Goal: Task Accomplishment & Management: Manage account settings

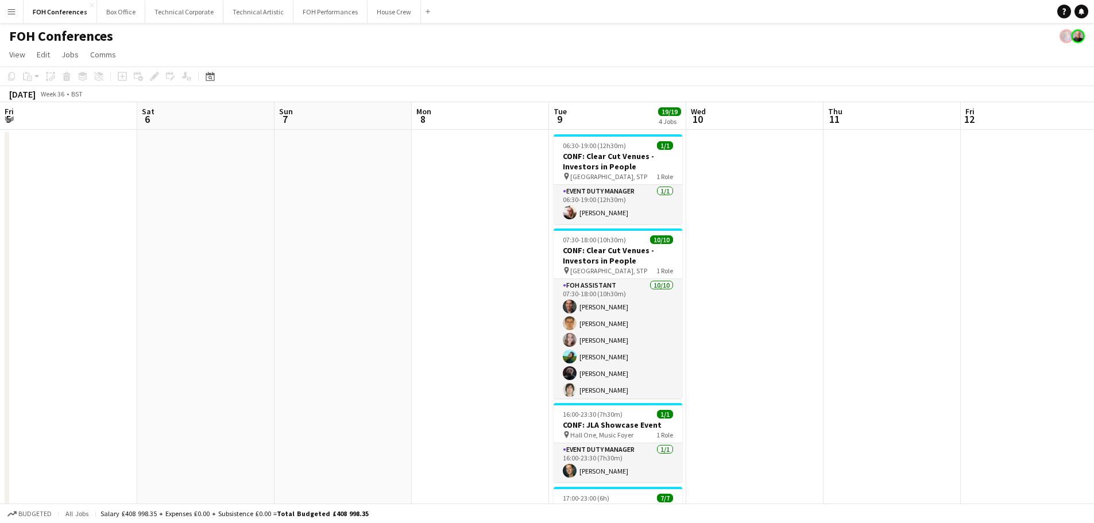
scroll to position [69, 0]
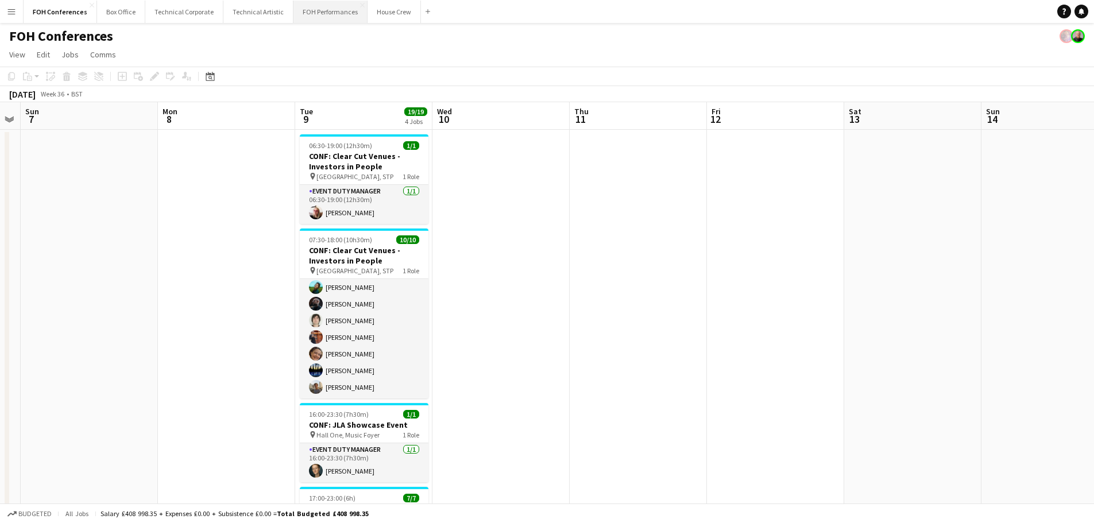
click at [321, 13] on button "FOH Performances Close" at bounding box center [330, 12] width 74 height 22
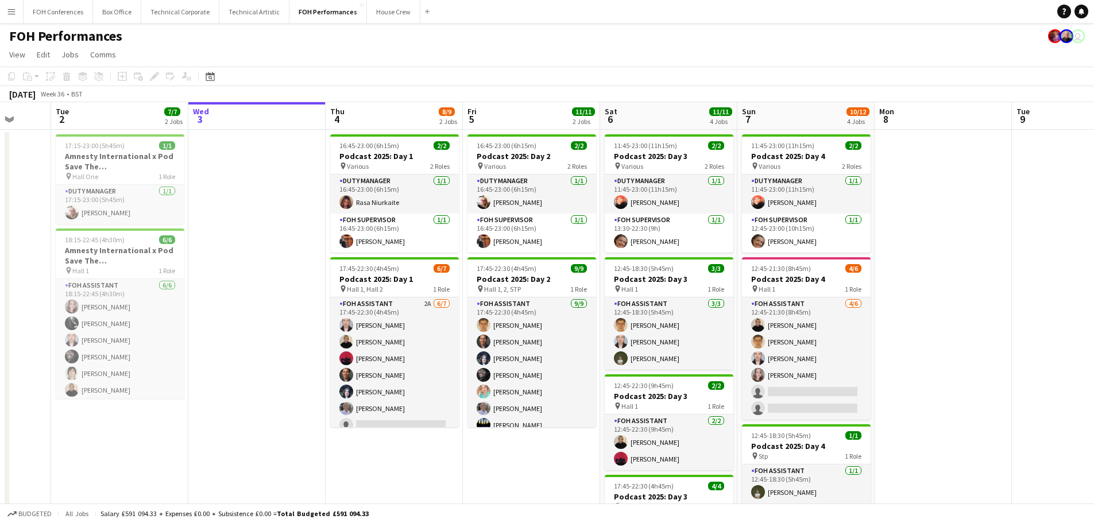
scroll to position [0, 347]
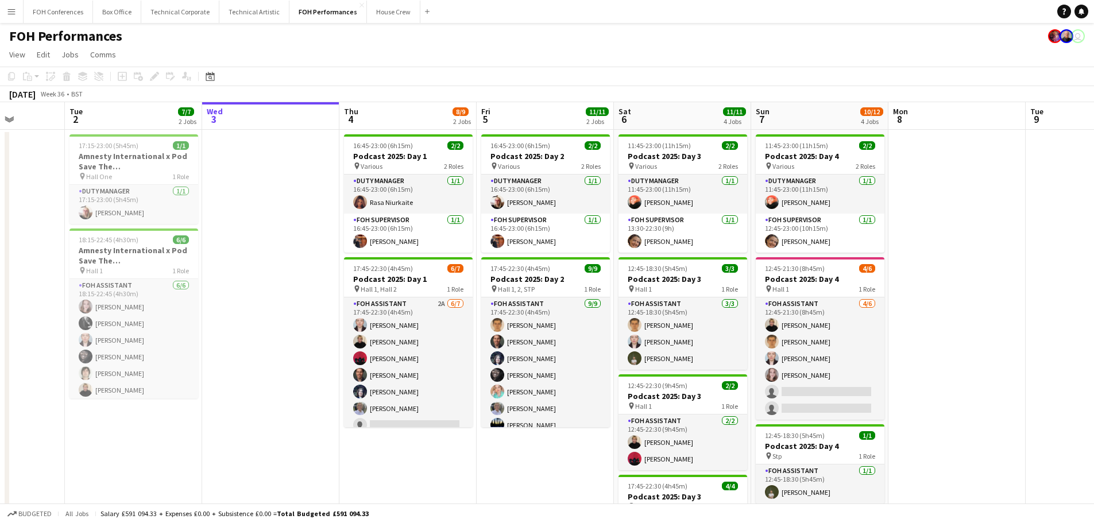
drag, startPoint x: 300, startPoint y: 269, endPoint x: 365, endPoint y: 268, distance: 64.9
click at [365, 268] on app-calendar-viewport "Sat 30 Sun 31 Mon 1 Tue 2 7/7 2 Jobs Wed 3 Thu 4 8/9 2 Jobs Fri 5 11/11 2 Jobs …" at bounding box center [547, 374] width 1094 height 545
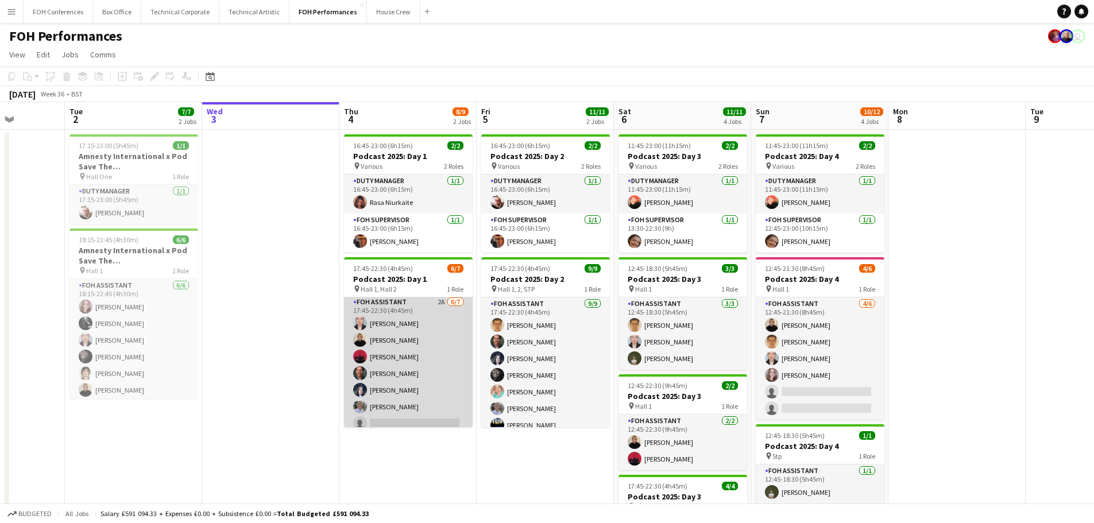
scroll to position [0, 0]
click at [402, 378] on app-card-role "FOH Assistant 2A [DATE] 17:45-22:30 (4h45m) [PERSON_NAME] [PERSON_NAME] [PERSON…" at bounding box center [408, 366] width 129 height 139
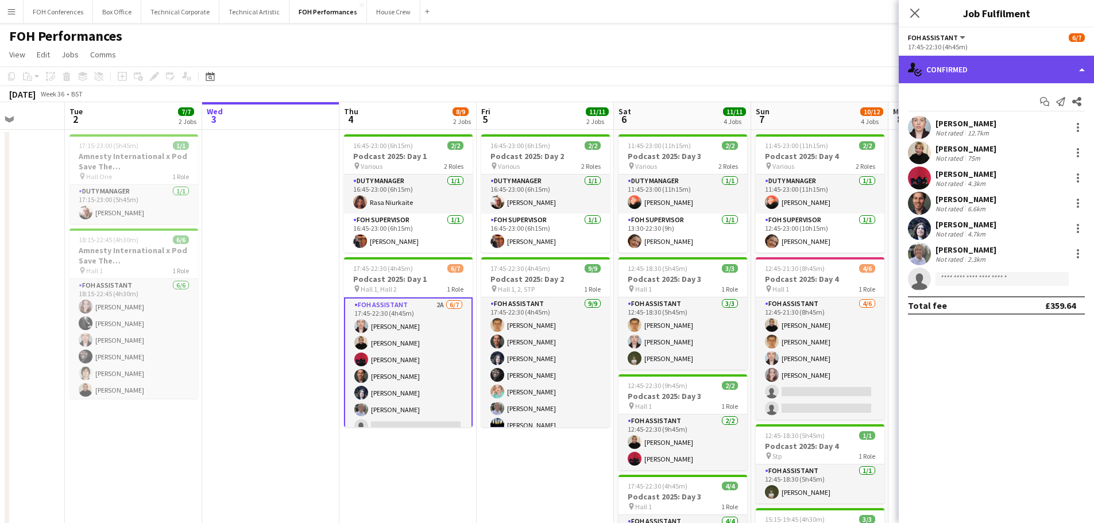
click at [951, 64] on div "single-neutral-actions-check-2 Confirmed" at bounding box center [996, 70] width 195 height 28
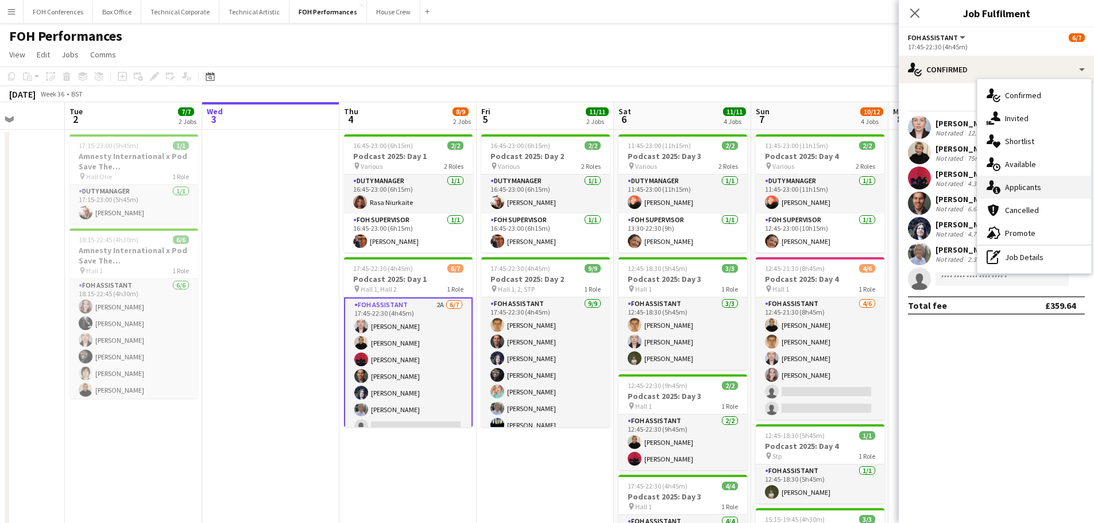
click at [1054, 192] on div "single-neutral-actions-information Applicants" at bounding box center [1034, 187] width 114 height 23
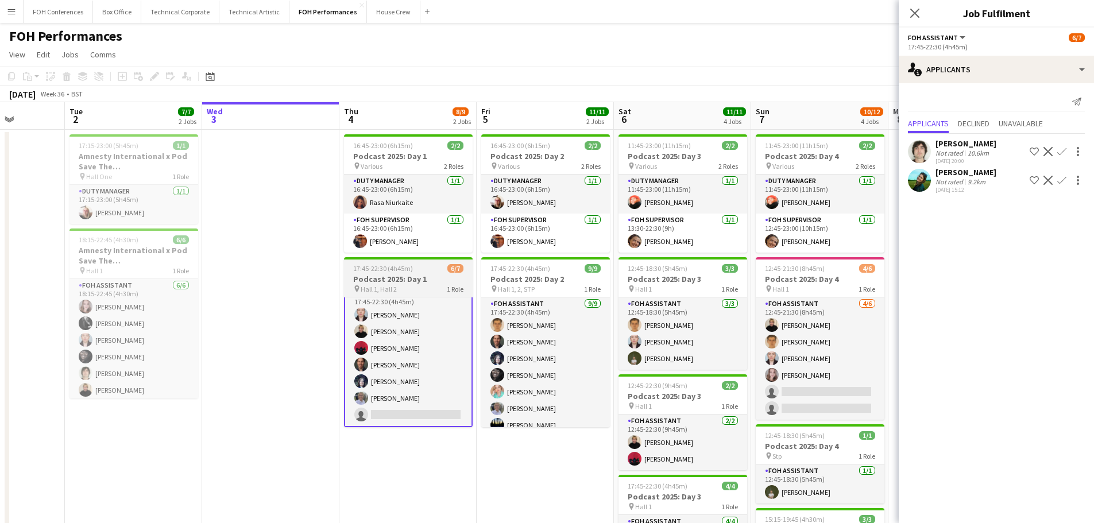
click at [390, 276] on h3 "Podcast 2025: Day 1" at bounding box center [408, 279] width 129 height 10
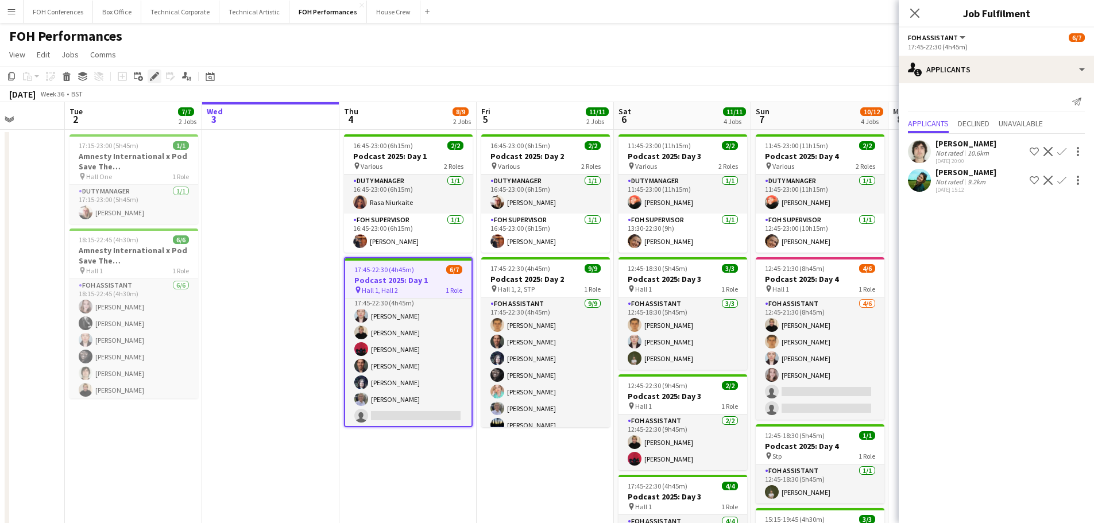
click at [156, 76] on icon at bounding box center [154, 77] width 6 height 6
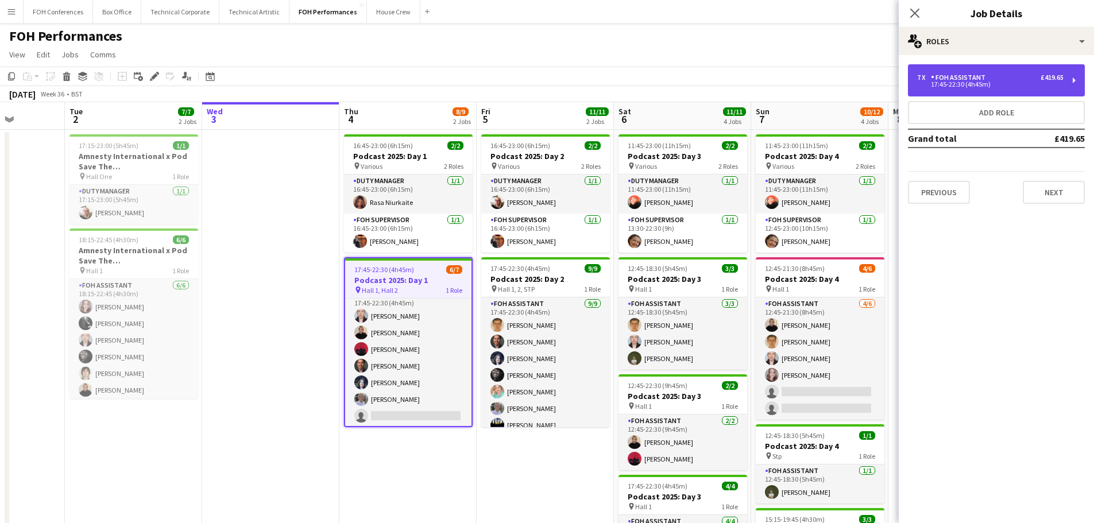
click at [997, 79] on div "7 x FOH Assistant £419.65" at bounding box center [990, 78] width 146 height 8
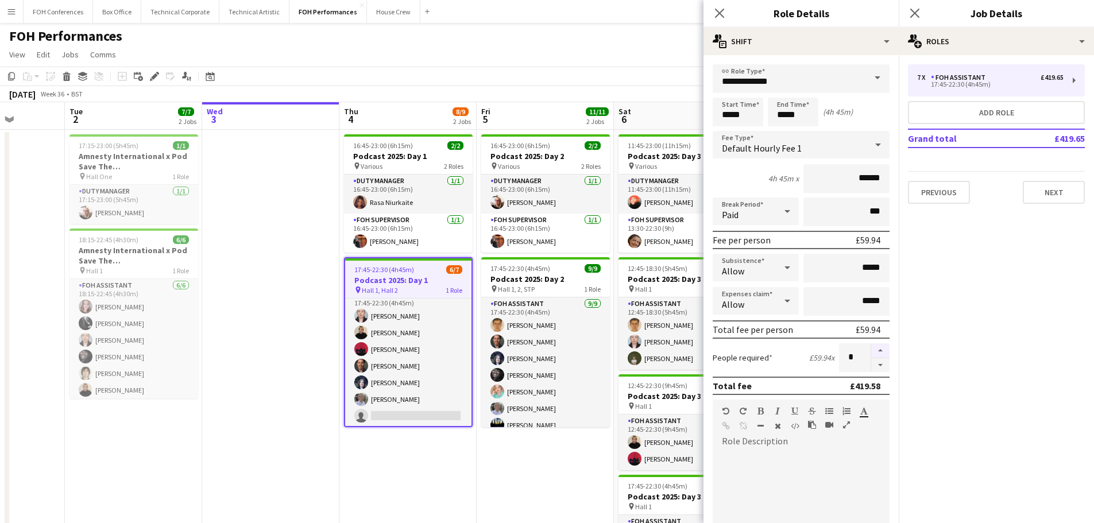
click at [871, 351] on button "button" at bounding box center [880, 350] width 18 height 15
type input "*"
click at [500, 447] on app-date-cell "16:45-23:00 (6h15m) 2/2 Podcast 2025: Day 2 pin Various 2 Roles Duty Manager [D…" at bounding box center [545, 388] width 137 height 517
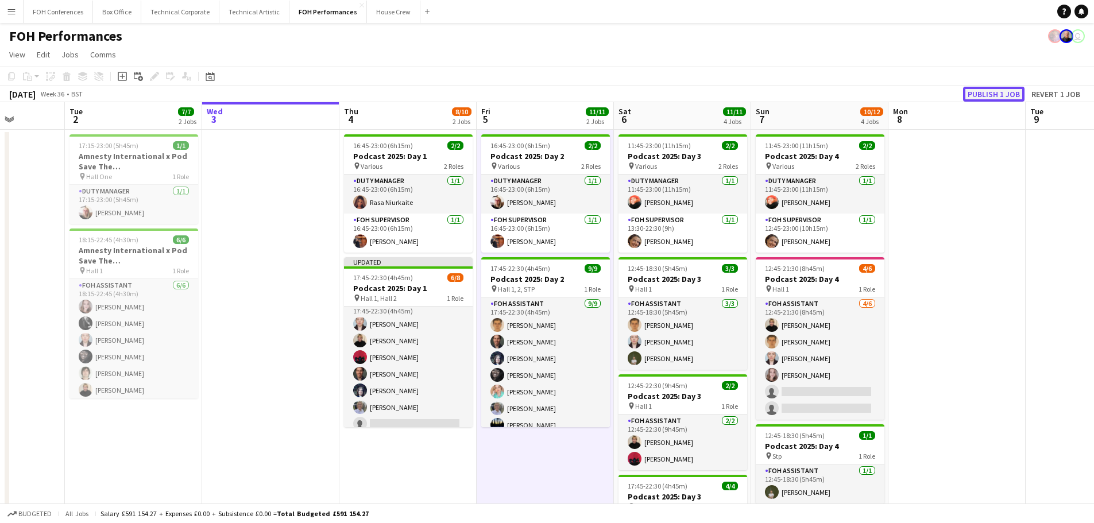
click at [1008, 95] on button "Publish 1 job" at bounding box center [993, 94] width 61 height 15
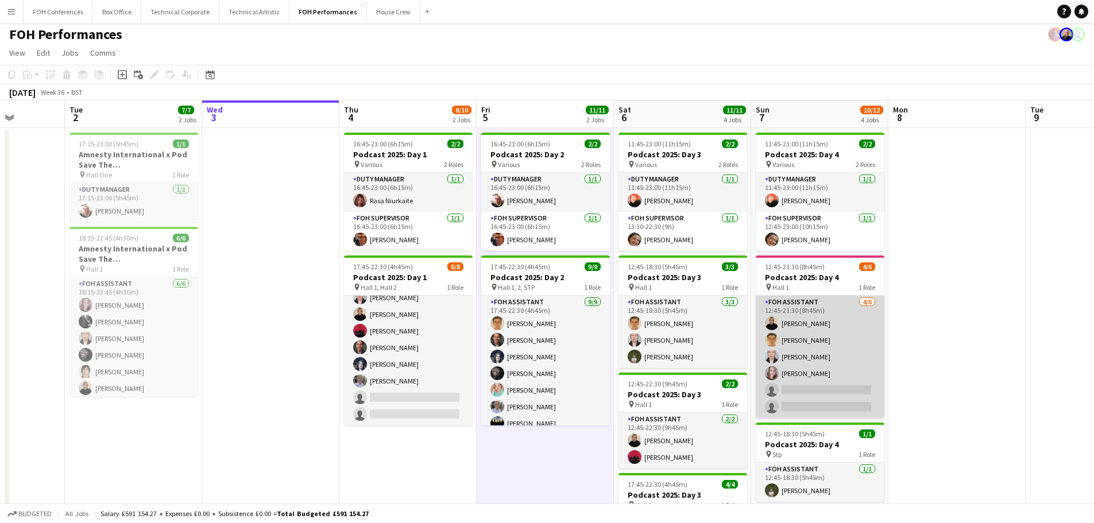
scroll to position [0, 0]
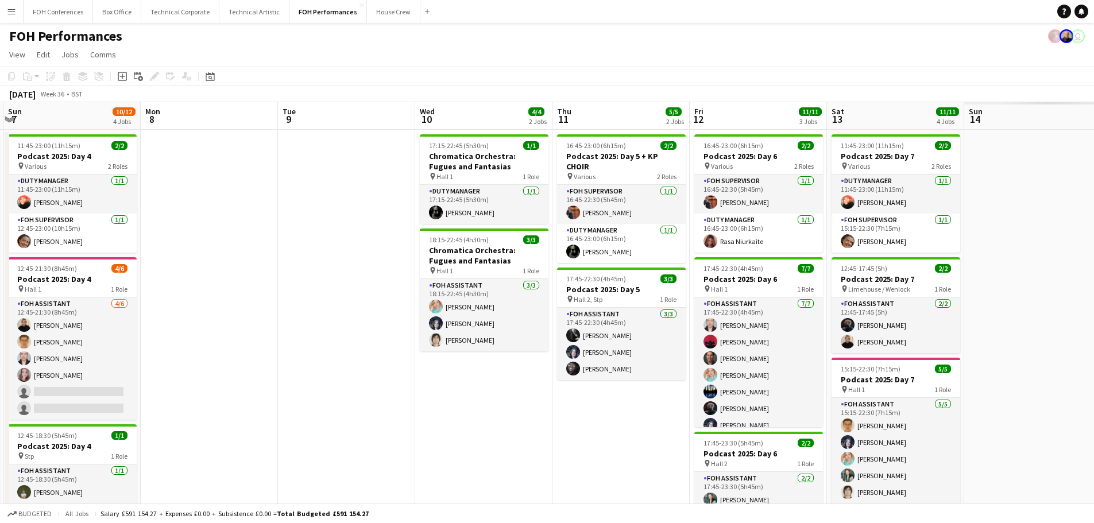
drag, startPoint x: 947, startPoint y: 272, endPoint x: 517, endPoint y: 223, distance: 432.2
click at [353, 193] on app-calendar-viewport "Wed 3 Thu 4 8/10 2 Jobs Fri 5 11/11 2 Jobs Sat 6 11/11 4 Jobs Sun 7 10/12 4 Job…" at bounding box center [547, 374] width 1094 height 545
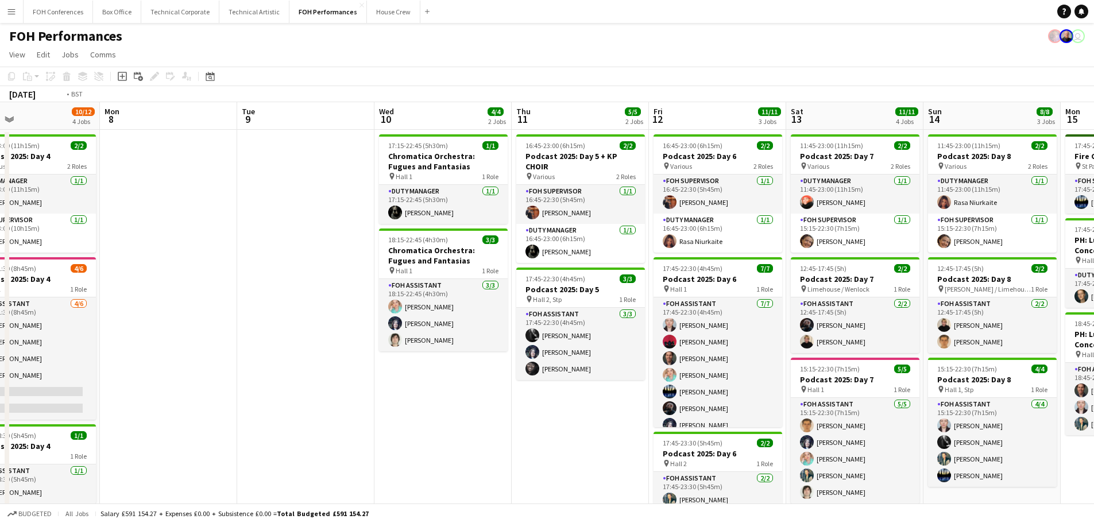
drag, startPoint x: 635, startPoint y: 247, endPoint x: 308, endPoint y: 178, distance: 333.5
click at [303, 180] on app-calendar-viewport "Thu 4 8/10 2 Jobs Fri 5 11/11 2 Jobs Sat 6 11/11 4 Jobs Sun 7 10/12 4 Jobs Mon …" at bounding box center [547, 374] width 1094 height 545
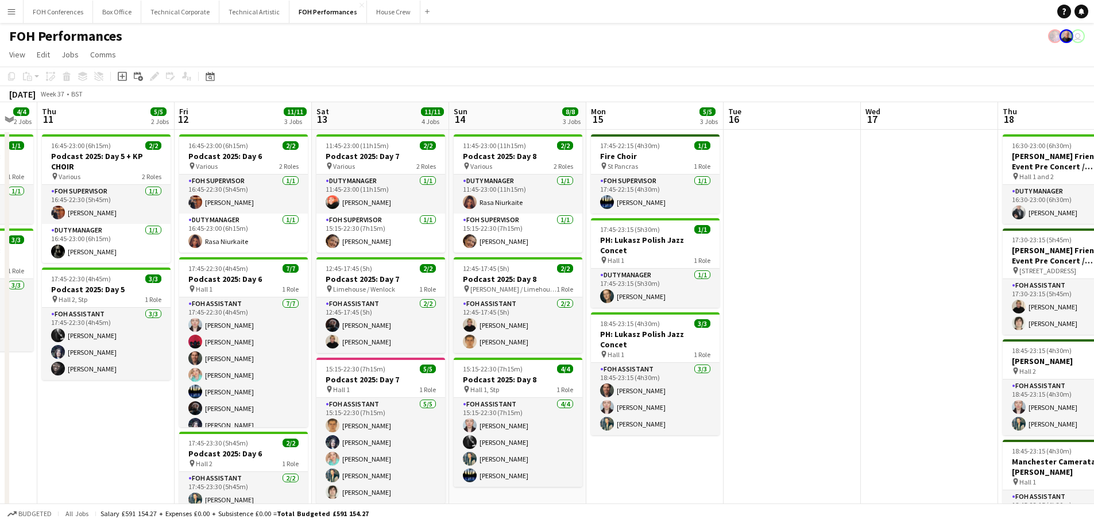
drag, startPoint x: 623, startPoint y: 265, endPoint x: 419, endPoint y: 243, distance: 205.6
click at [419, 244] on app-calendar-viewport "Sun 7 10/12 4 Jobs Mon 8 Tue 9 Wed 10 4/4 2 Jobs Thu 11 5/5 2 Jobs Fri 12 11/11…" at bounding box center [547, 374] width 1094 height 545
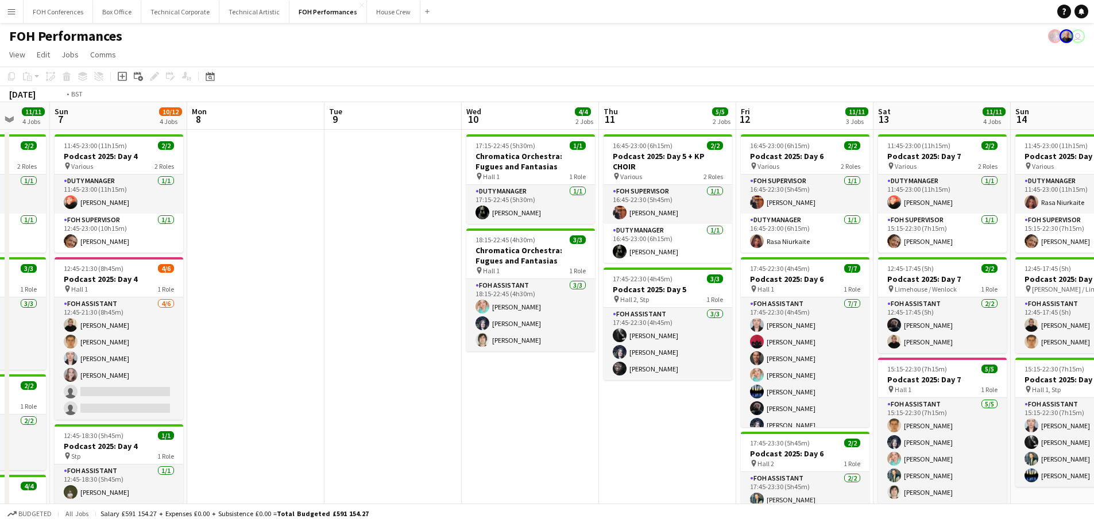
scroll to position [0, 458]
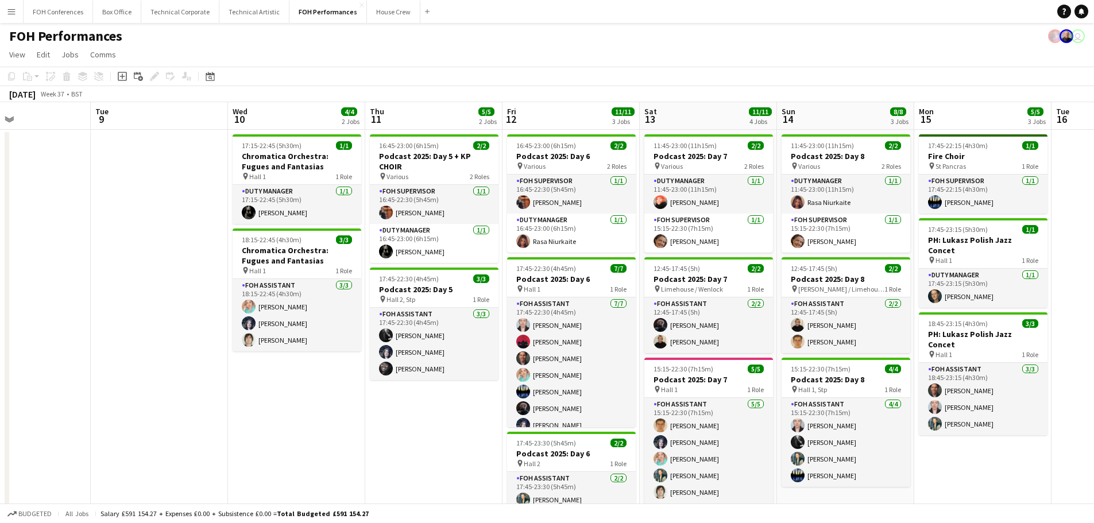
drag, startPoint x: 496, startPoint y: 225, endPoint x: 497, endPoint y: 216, distance: 8.8
click at [497, 216] on app-calendar-viewport "Fri 5 11/11 2 Jobs Sat 6 11/11 4 Jobs Sun 7 10/12 4 Jobs Mon 8 Tue 9 Wed 10 4/4…" at bounding box center [547, 374] width 1094 height 545
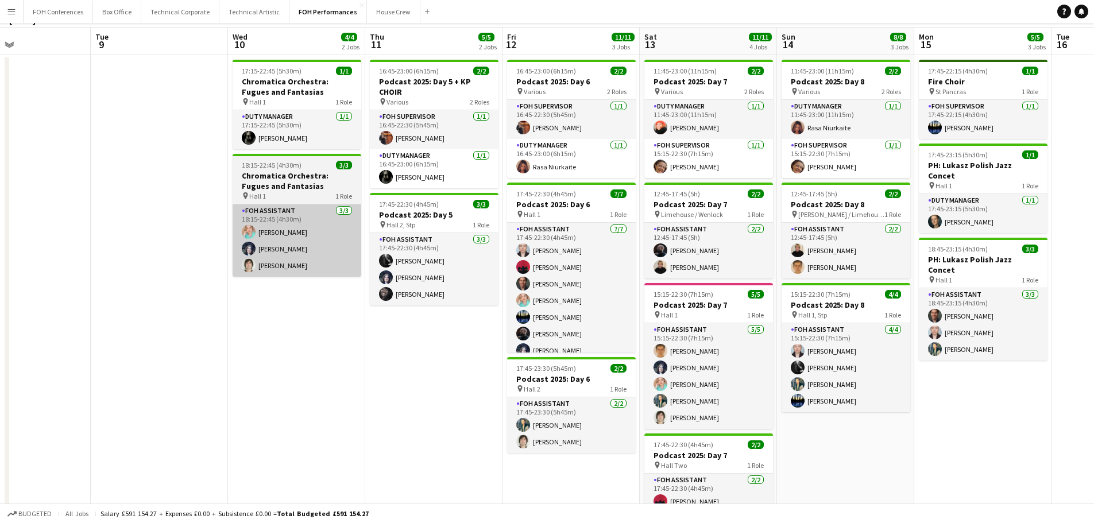
scroll to position [0, 0]
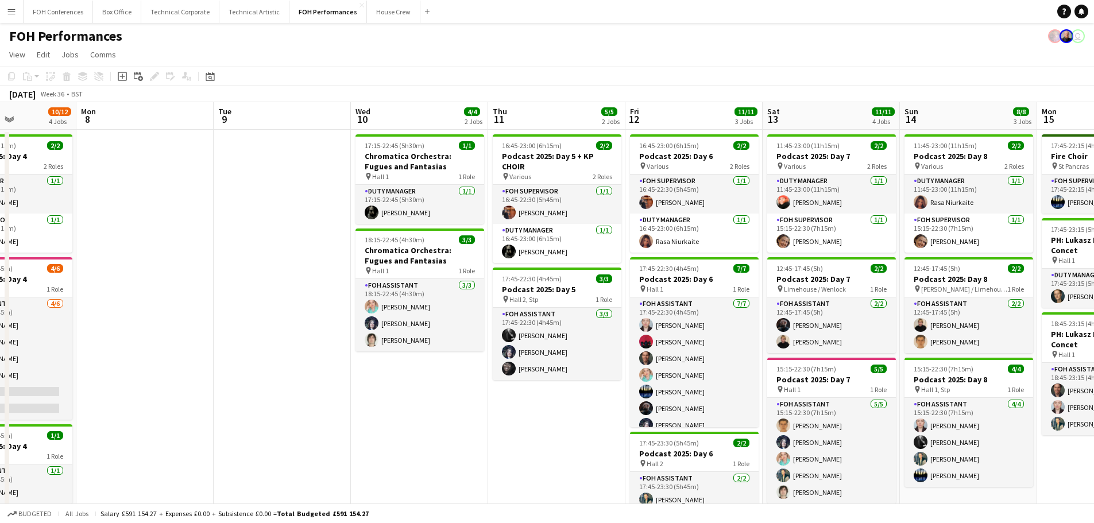
drag, startPoint x: 204, startPoint y: 279, endPoint x: 498, endPoint y: 314, distance: 296.7
click at [732, 277] on app-calendar-viewport "Fri 5 11/11 2 Jobs Sat 6 11/11 4 Jobs Sun 7 10/12 4 Jobs Mon 8 Tue 9 Wed 10 4/4…" at bounding box center [547, 374] width 1094 height 545
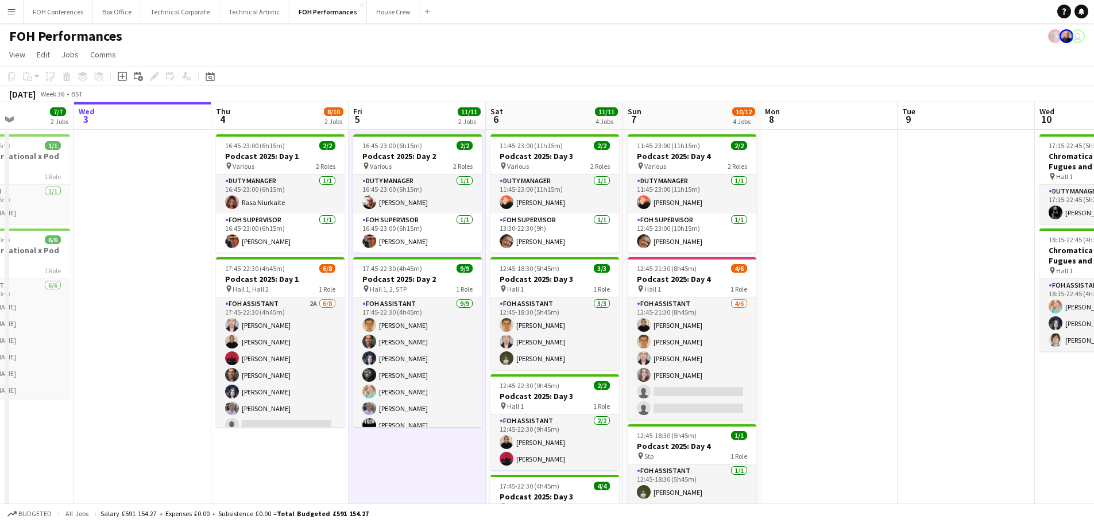
scroll to position [0, 338]
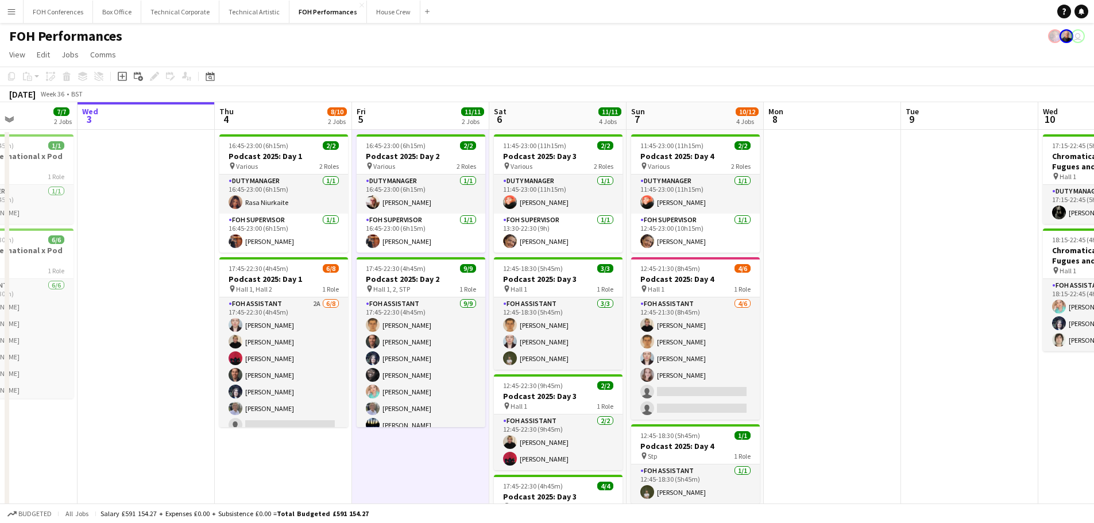
drag, startPoint x: 466, startPoint y: 314, endPoint x: 482, endPoint y: 316, distance: 15.7
click at [729, 291] on app-calendar-viewport "Sun 31 Mon 1 Tue 2 7/7 2 Jobs Wed 3 Thu 4 8/10 2 Jobs Fri 5 11/11 2 Jobs Sat 6 …" at bounding box center [547, 374] width 1094 height 545
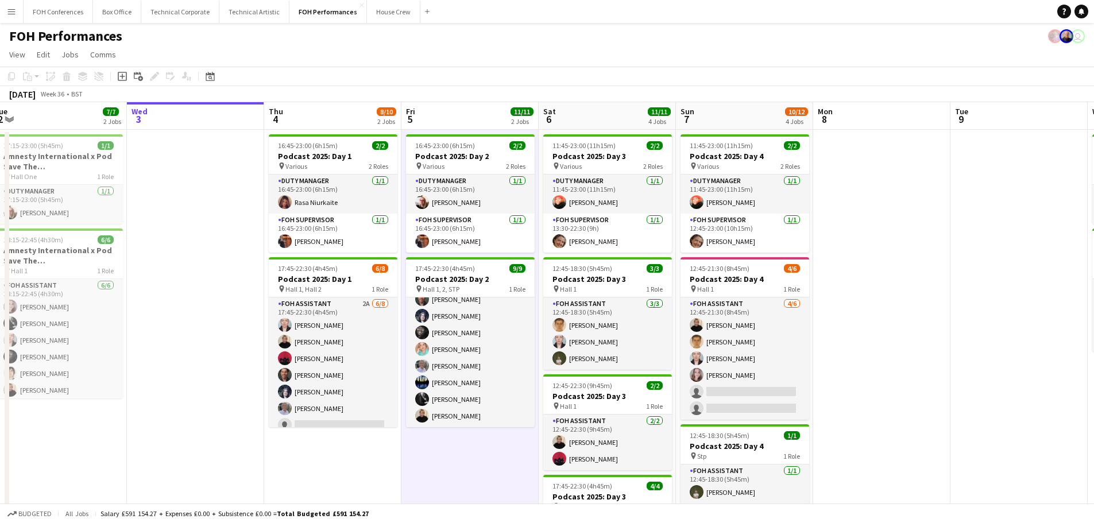
scroll to position [0, 319]
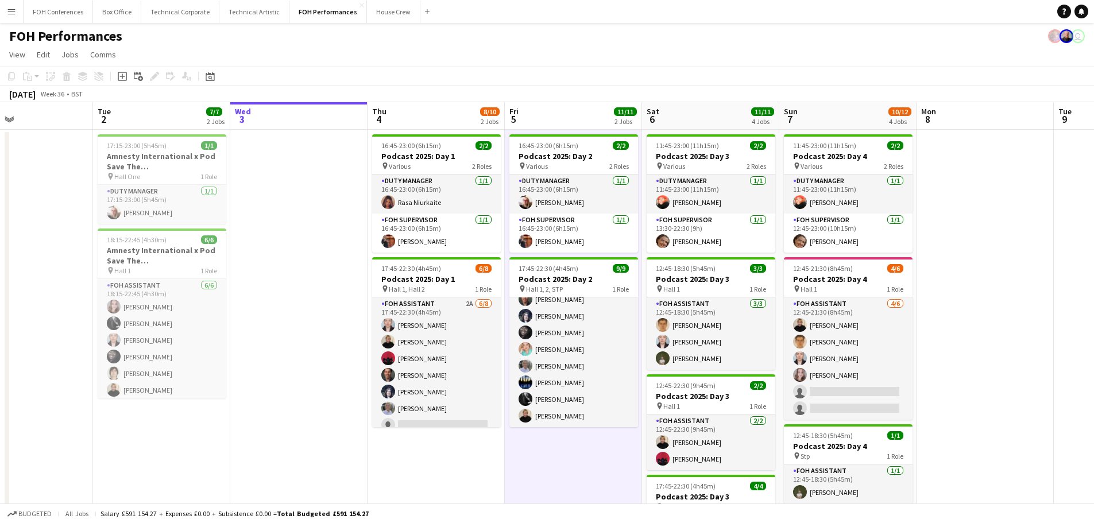
drag, startPoint x: 274, startPoint y: 319, endPoint x: 431, endPoint y: 318, distance: 156.2
click at [431, 318] on app-calendar-viewport "Sat 30 Sun 31 Mon 1 Tue 2 7/7 2 Jobs Wed 3 Thu 4 8/10 2 Jobs Fri 5 11/11 2 Jobs…" at bounding box center [547, 374] width 1094 height 545
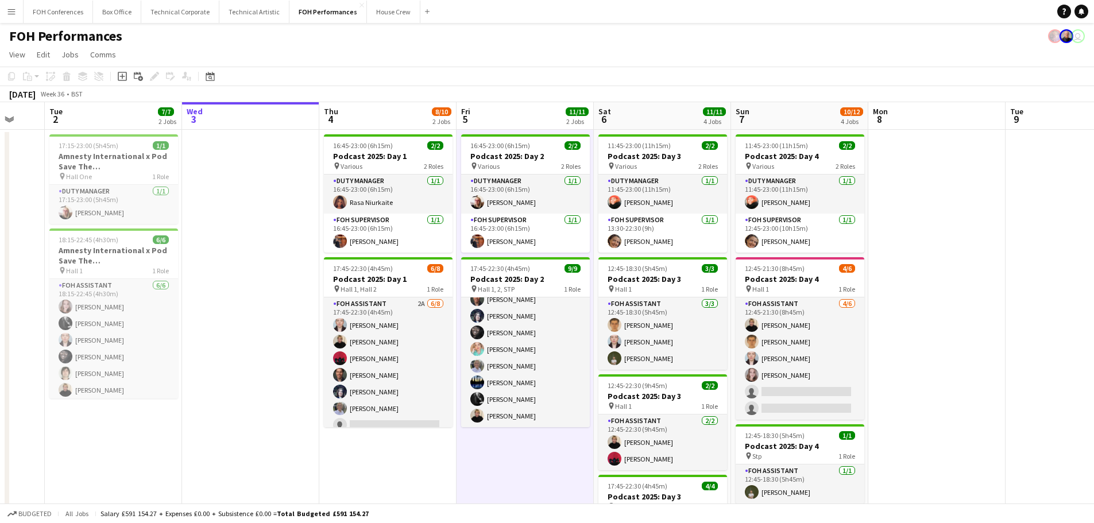
scroll to position [0, 381]
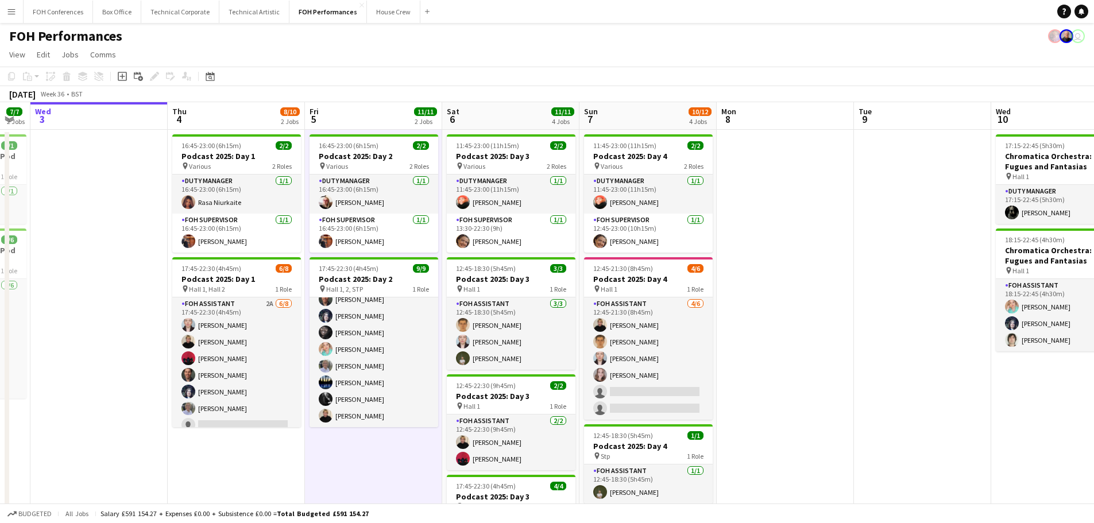
drag, startPoint x: 716, startPoint y: 236, endPoint x: 516, endPoint y: 219, distance: 200.5
click at [516, 219] on app-calendar-viewport "Sun 31 Mon 1 Tue 2 7/7 2 Jobs Wed 3 Thu 4 8/10 2 Jobs Fri 5 11/11 2 Jobs Sat 6 …" at bounding box center [547, 374] width 1094 height 545
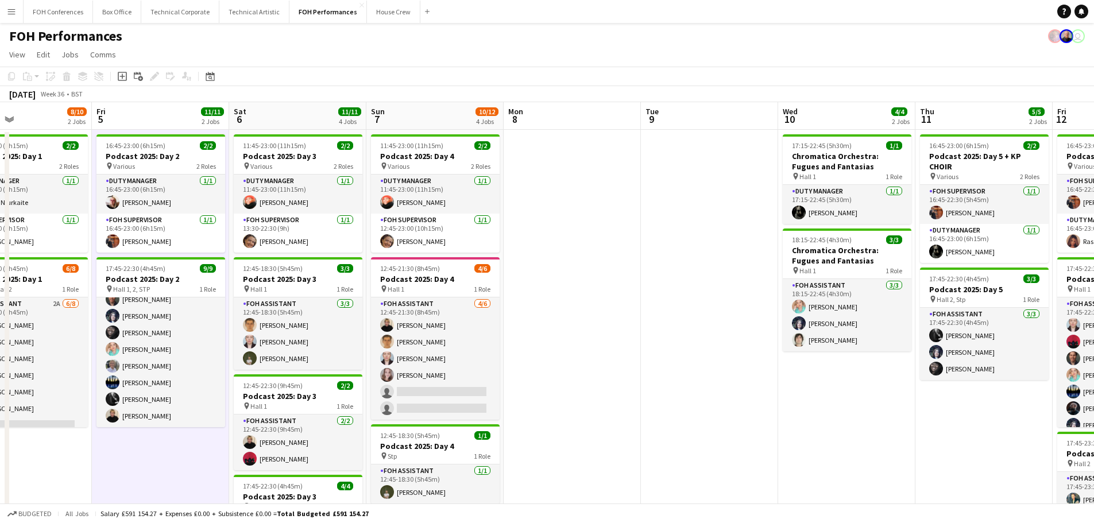
scroll to position [0, 458]
drag, startPoint x: 806, startPoint y: 239, endPoint x: 592, endPoint y: 228, distance: 214.5
click at [592, 228] on app-calendar-viewport "Mon 1 Tue 2 7/7 2 Jobs Wed 3 Thu 4 8/10 2 Jobs Fri 5 11/11 2 Jobs Sat 6 11/11 4…" at bounding box center [547, 374] width 1094 height 545
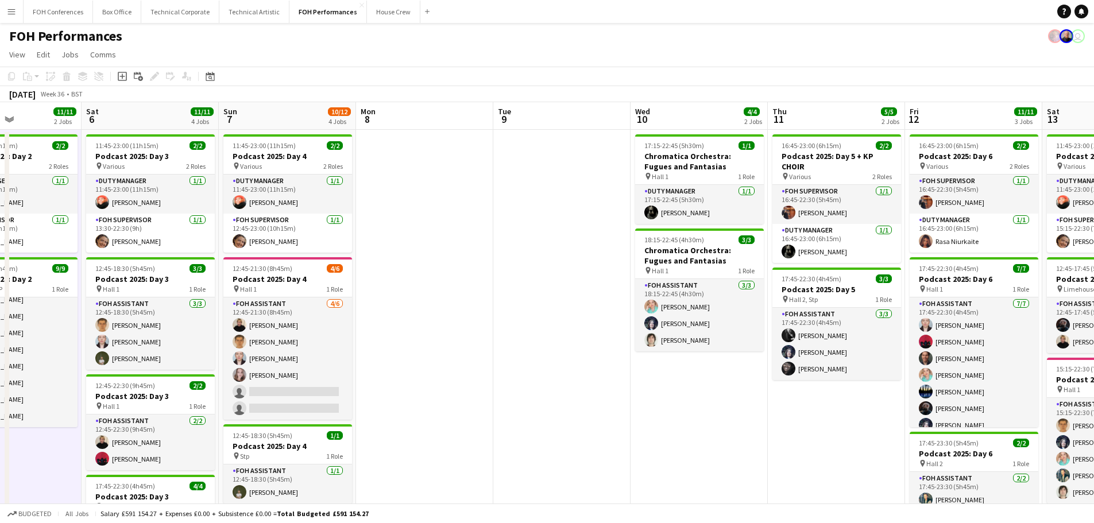
drag, startPoint x: 729, startPoint y: 217, endPoint x: 485, endPoint y: 217, distance: 244.0
click at [446, 219] on app-calendar-viewport "Wed 3 Thu 4 8/10 2 Jobs Fri 5 11/11 2 Jobs Sat 6 11/11 4 Jobs Sun 7 10/12 4 Job…" at bounding box center [547, 374] width 1094 height 545
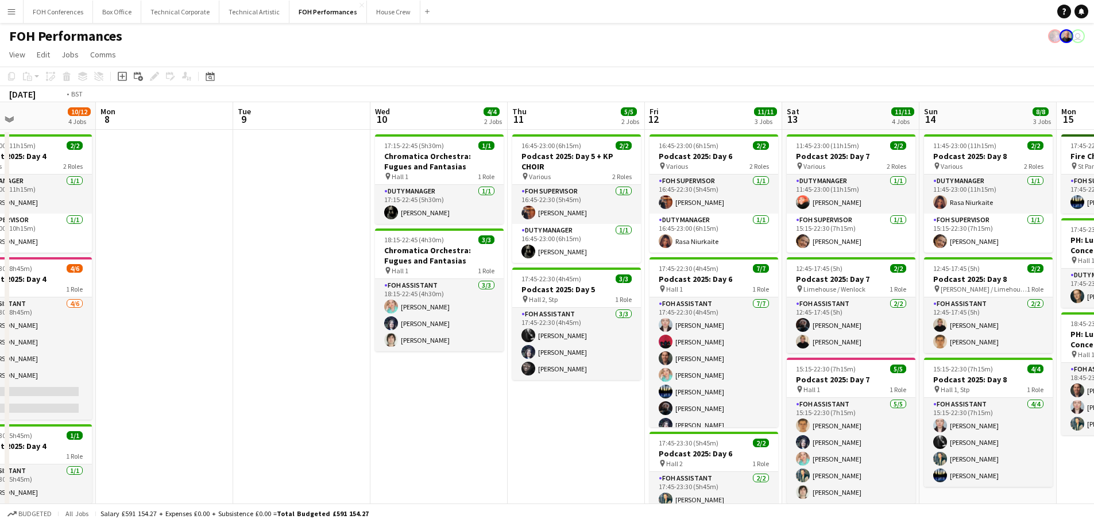
drag, startPoint x: 714, startPoint y: 250, endPoint x: 461, endPoint y: 213, distance: 255.9
click at [454, 215] on app-calendar-viewport "Thu 4 8/10 2 Jobs Fri 5 11/11 2 Jobs Sat 6 11/11 4 Jobs Sun 7 10/12 4 Jobs Mon …" at bounding box center [547, 374] width 1094 height 545
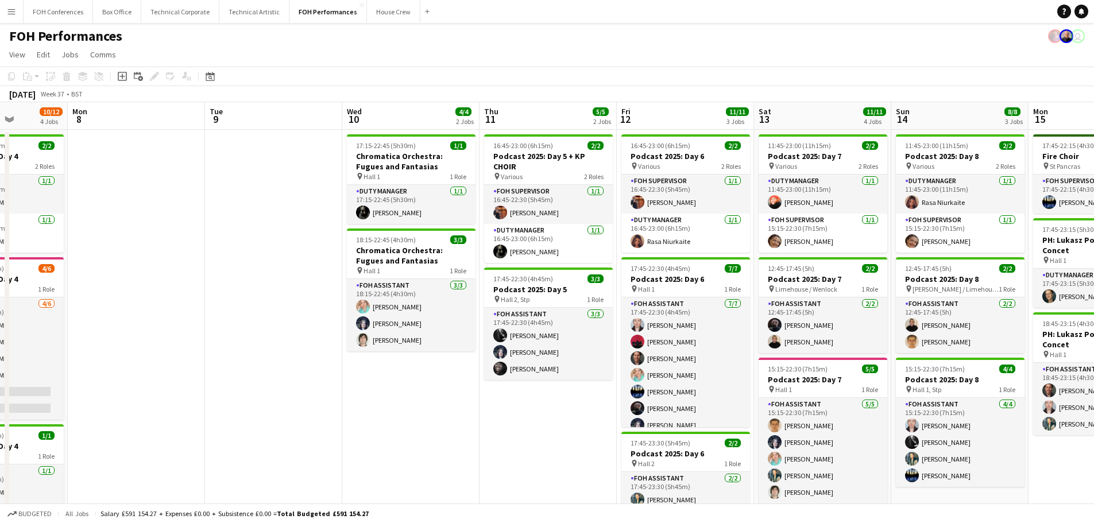
drag, startPoint x: 713, startPoint y: 242, endPoint x: 412, endPoint y: 199, distance: 304.5
click at [412, 199] on app-calendar-viewport "Fri 5 11/11 2 Jobs Sat 6 11/11 4 Jobs Sun 7 10/12 4 Jobs Mon 8 Tue 9 Wed 10 4/4…" at bounding box center [547, 374] width 1094 height 545
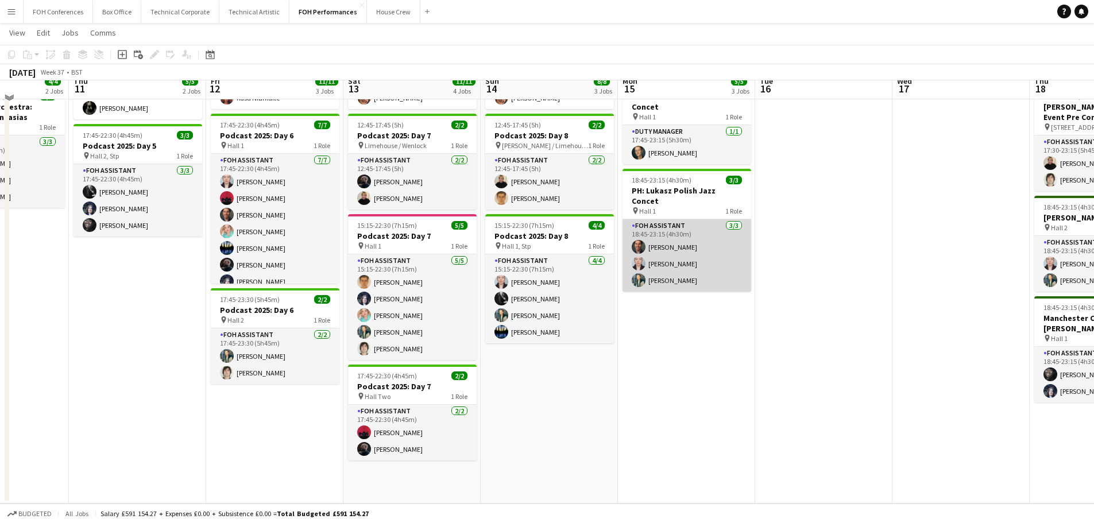
scroll to position [0, 0]
